Goal: Information Seeking & Learning: Learn about a topic

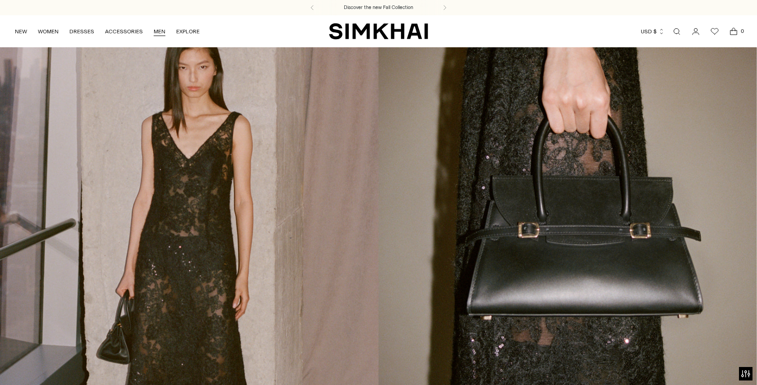
click at [158, 32] on link "MEN" at bounding box center [160, 32] width 12 height 20
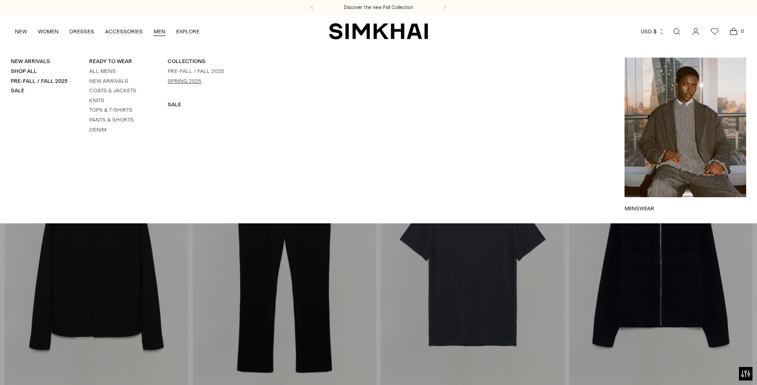
click at [186, 78] on link "Spring 2025" at bounding box center [185, 81] width 34 height 6
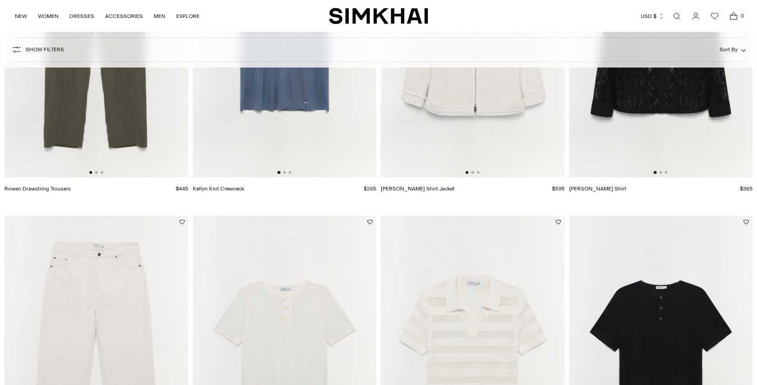
scroll to position [237, 0]
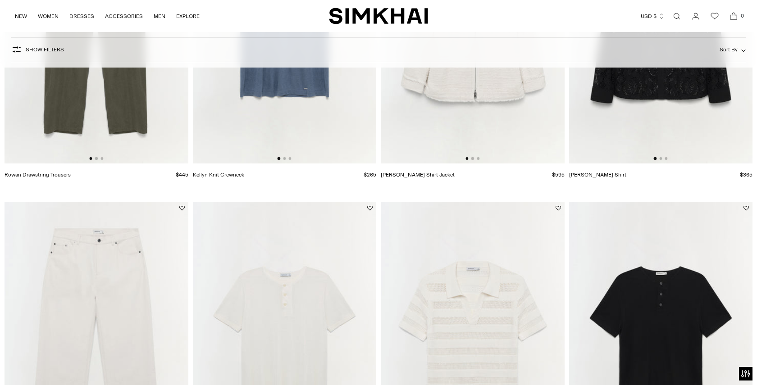
click at [629, 96] on img at bounding box center [661, 25] width 184 height 275
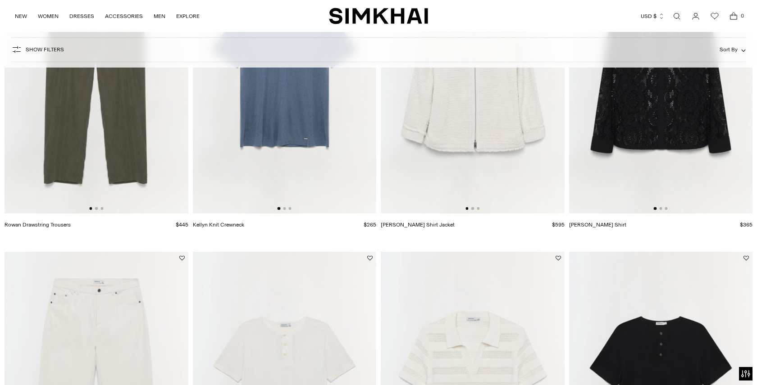
scroll to position [105, 0]
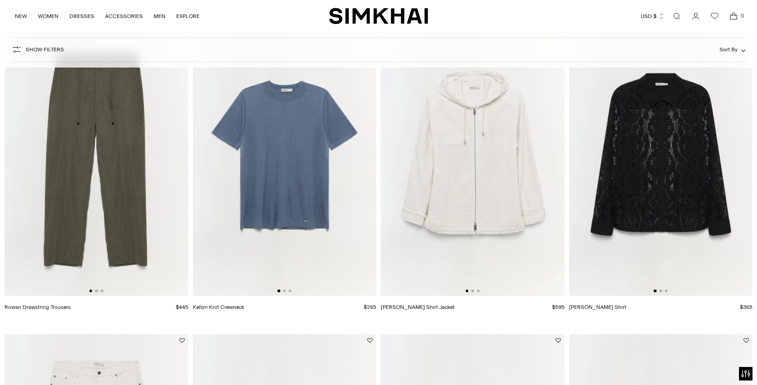
click at [633, 158] on img at bounding box center [661, 158] width 184 height 275
click at [502, 168] on img at bounding box center [473, 158] width 184 height 275
click at [631, 161] on img at bounding box center [661, 158] width 184 height 275
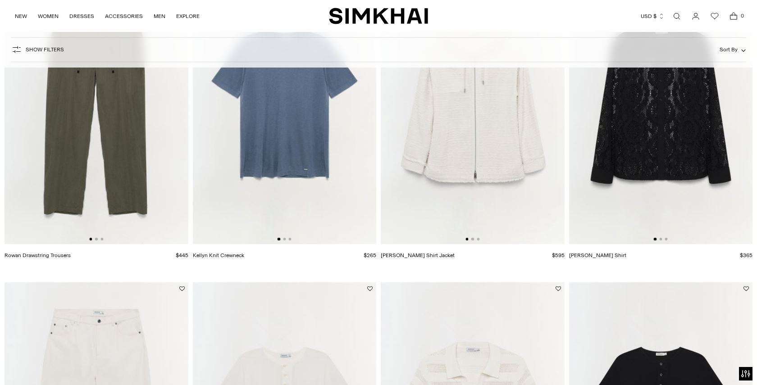
scroll to position [281, 0]
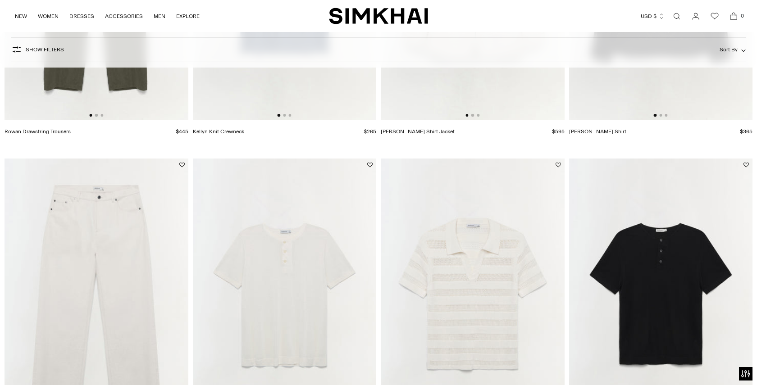
click at [662, 290] on img at bounding box center [661, 296] width 184 height 275
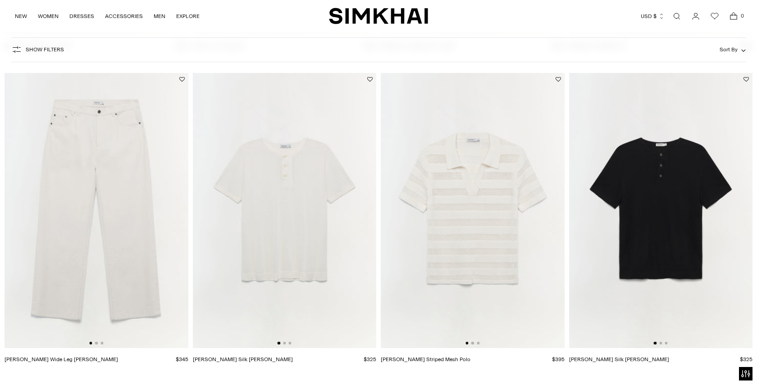
scroll to position [436, 0]
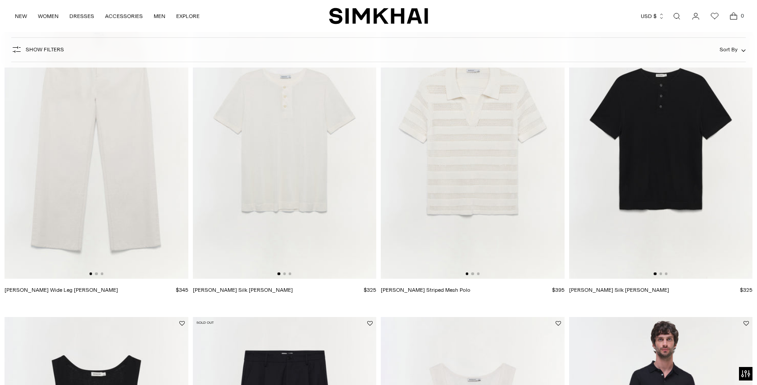
click at [445, 173] on img at bounding box center [473, 141] width 184 height 275
click at [304, 167] on img at bounding box center [285, 141] width 184 height 275
click at [118, 287] on link "Ardie Wide Leg Jean" at bounding box center [61, 290] width 113 height 6
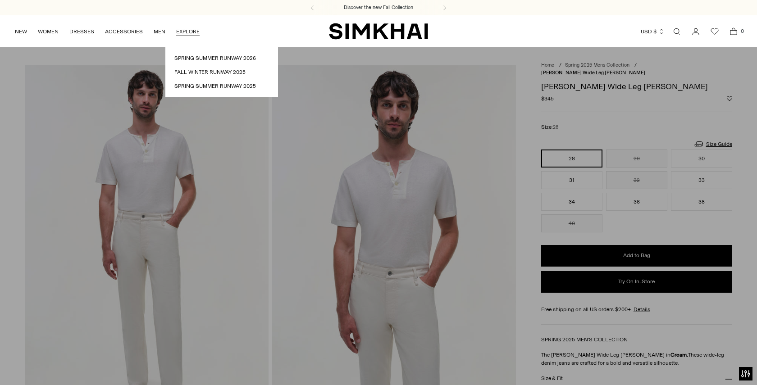
click at [192, 75] on ul "Spring Summer Runway 2026 Fall Winter Runway 2025 Spring Summer Runway 2025" at bounding box center [221, 72] width 113 height 50
click at [192, 71] on link "Fall Winter Runway 2025" at bounding box center [221, 72] width 95 height 9
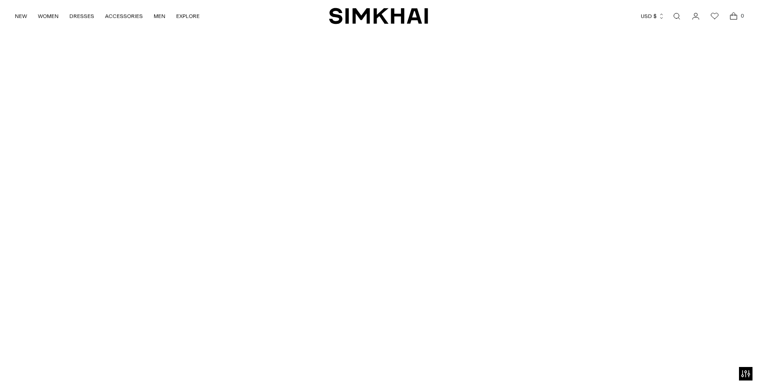
scroll to position [456, 0]
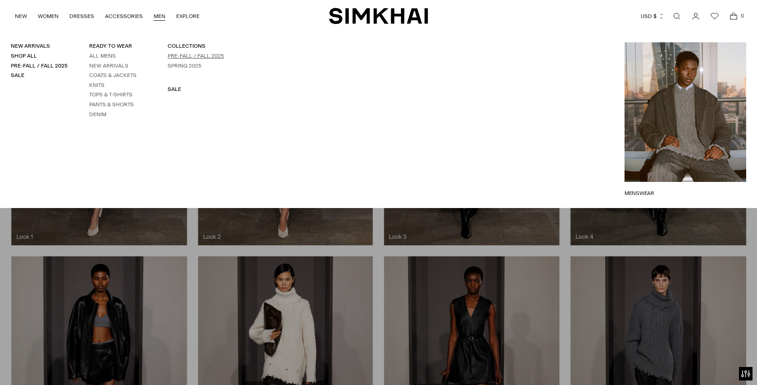
click at [175, 54] on link "Pre-Fall / Fall 2025" at bounding box center [196, 56] width 56 height 6
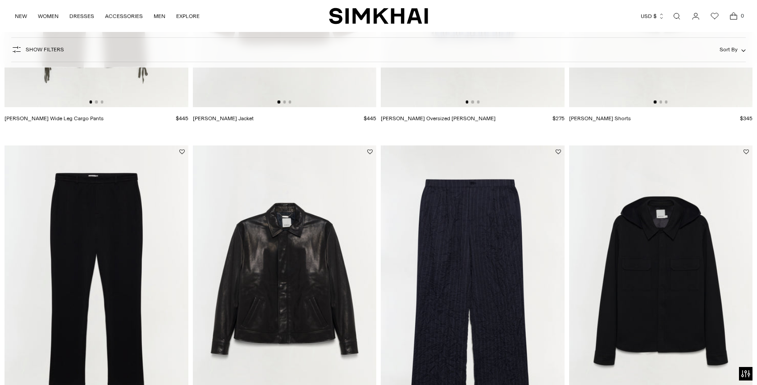
scroll to position [1041, 0]
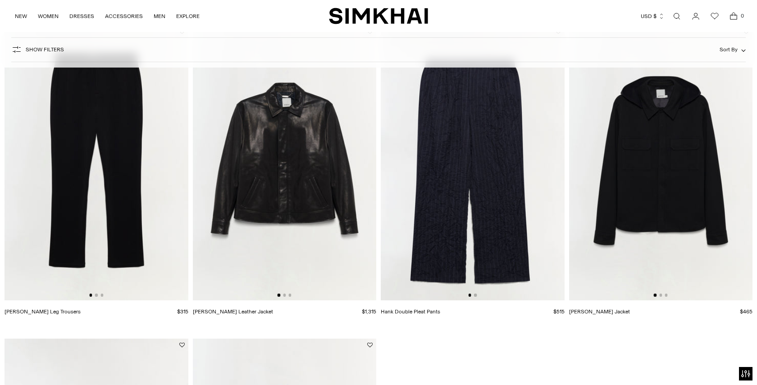
click at [327, 179] on img at bounding box center [285, 162] width 184 height 275
click at [259, 150] on img at bounding box center [285, 162] width 184 height 275
click at [279, 165] on img at bounding box center [285, 162] width 184 height 275
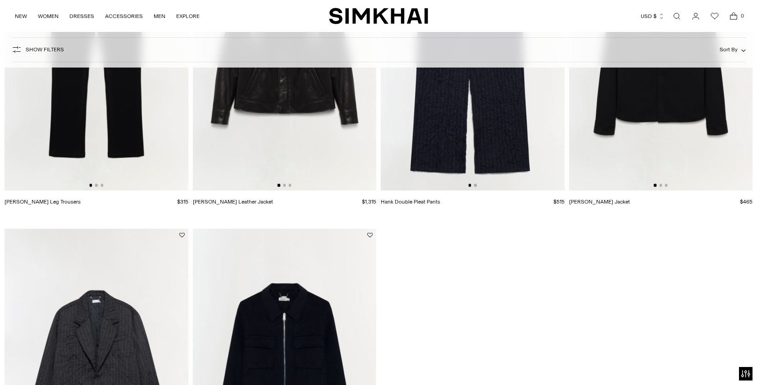
scroll to position [1158, 0]
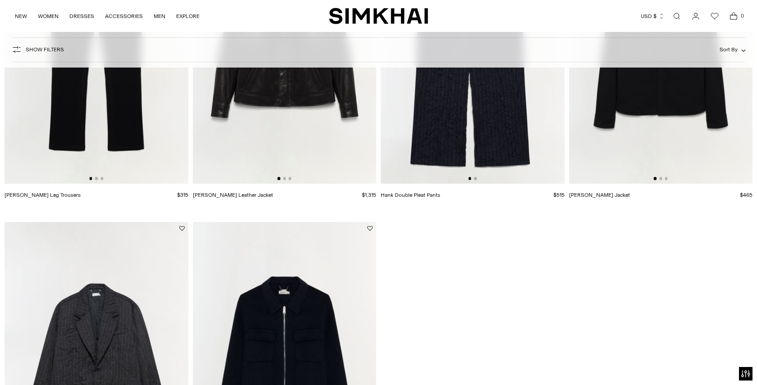
click at [290, 115] on img at bounding box center [285, 46] width 184 height 275
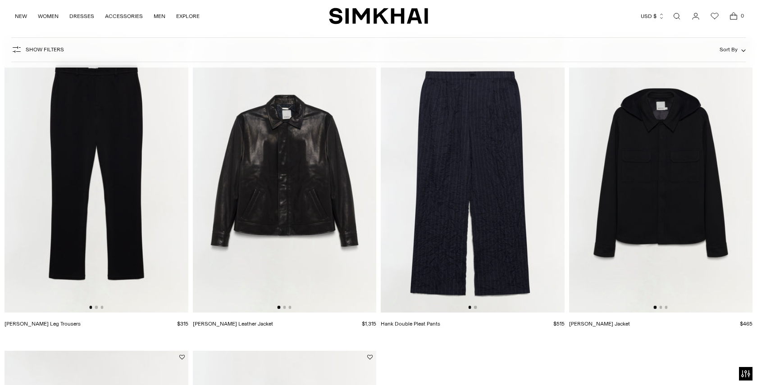
scroll to position [899, 0]
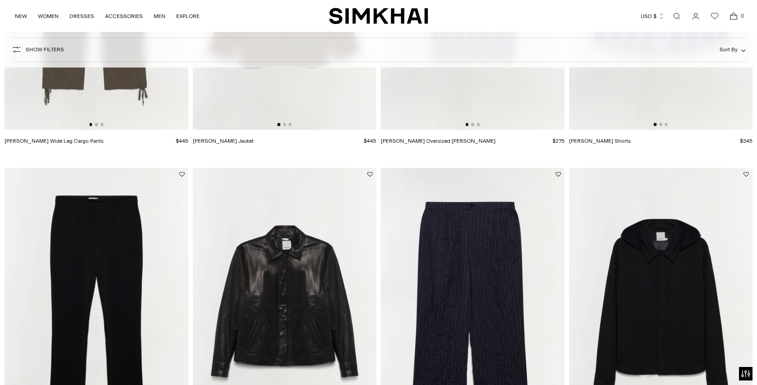
click at [312, 252] on img at bounding box center [285, 305] width 184 height 275
click at [500, 249] on img at bounding box center [473, 305] width 184 height 275
click at [634, 287] on img at bounding box center [661, 305] width 184 height 275
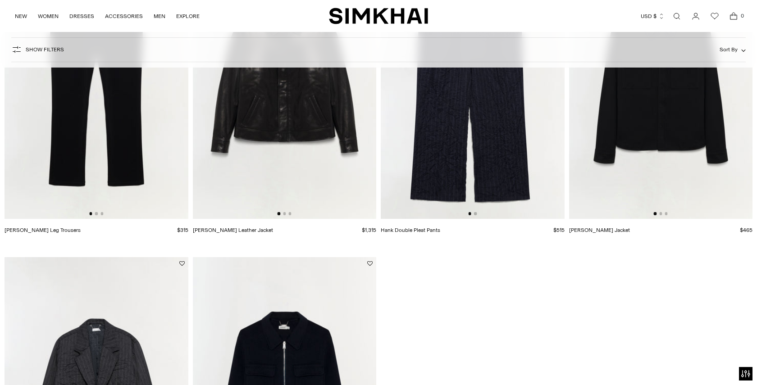
click at [654, 151] on img at bounding box center [661, 81] width 184 height 275
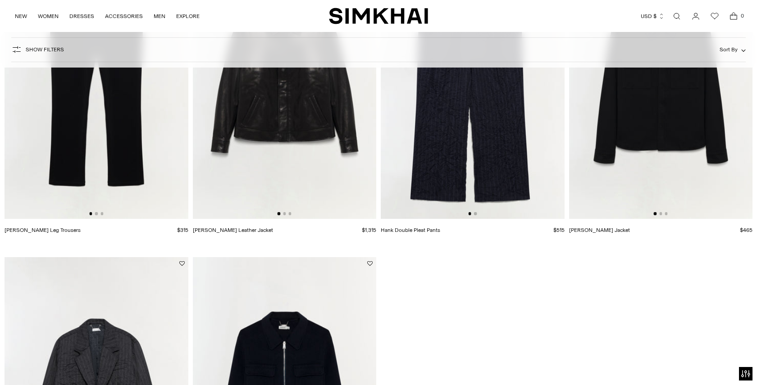
click at [654, 151] on img at bounding box center [661, 81] width 184 height 275
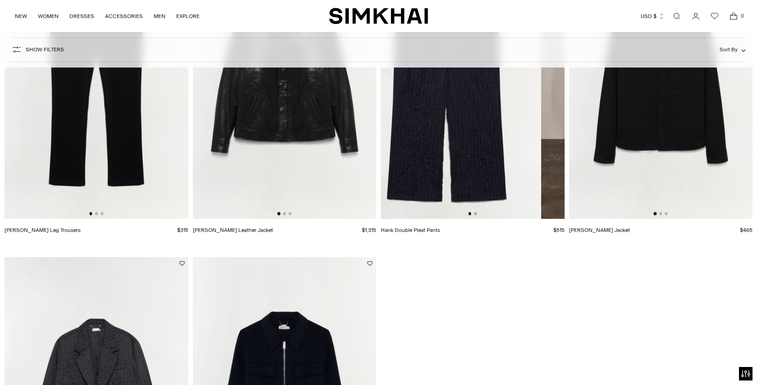
click at [466, 202] on img at bounding box center [449, 81] width 184 height 275
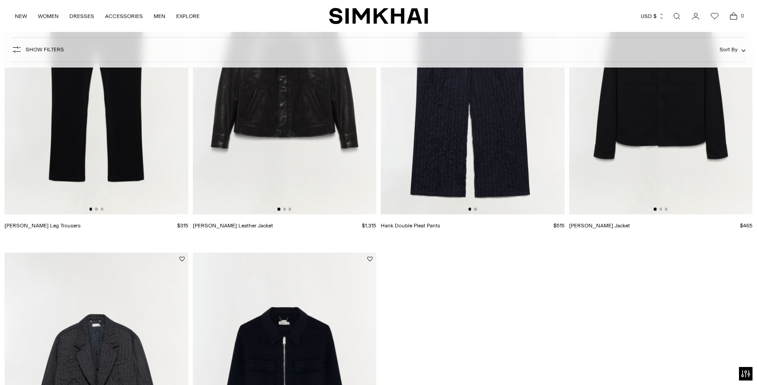
scroll to position [0, 0]
click at [466, 202] on img at bounding box center [472, 76] width 184 height 275
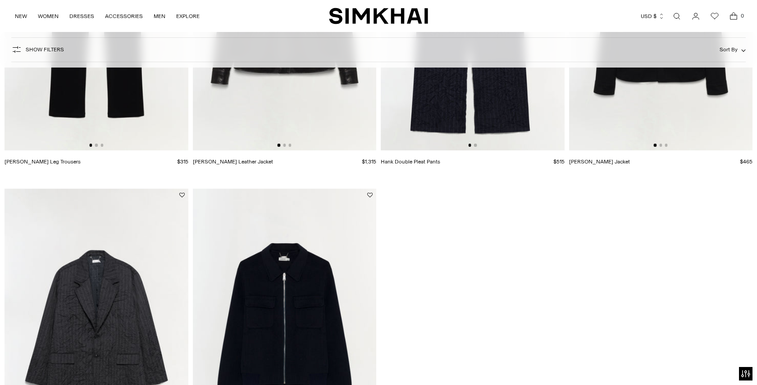
scroll to position [1261, 0]
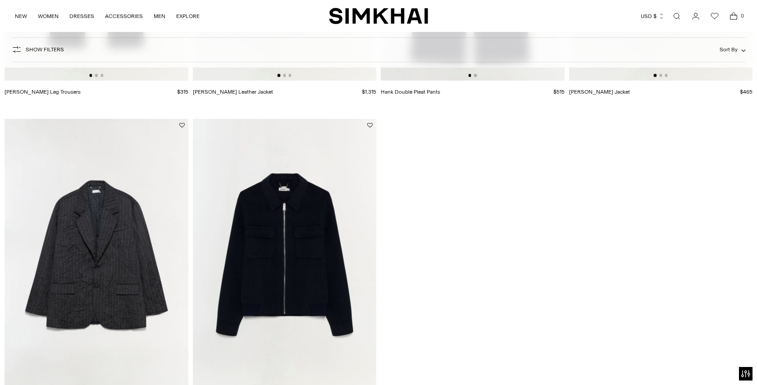
click at [301, 237] on img at bounding box center [285, 256] width 184 height 275
